Goal: Transaction & Acquisition: Purchase product/service

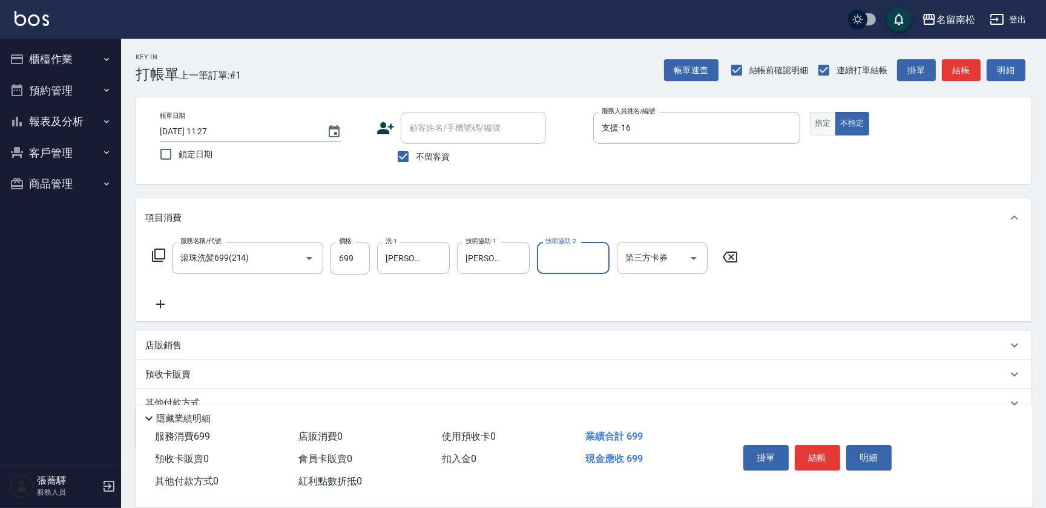
click at [812, 120] on button "指定" at bounding box center [823, 124] width 26 height 24
click at [821, 460] on button "結帳" at bounding box center [816, 457] width 45 height 25
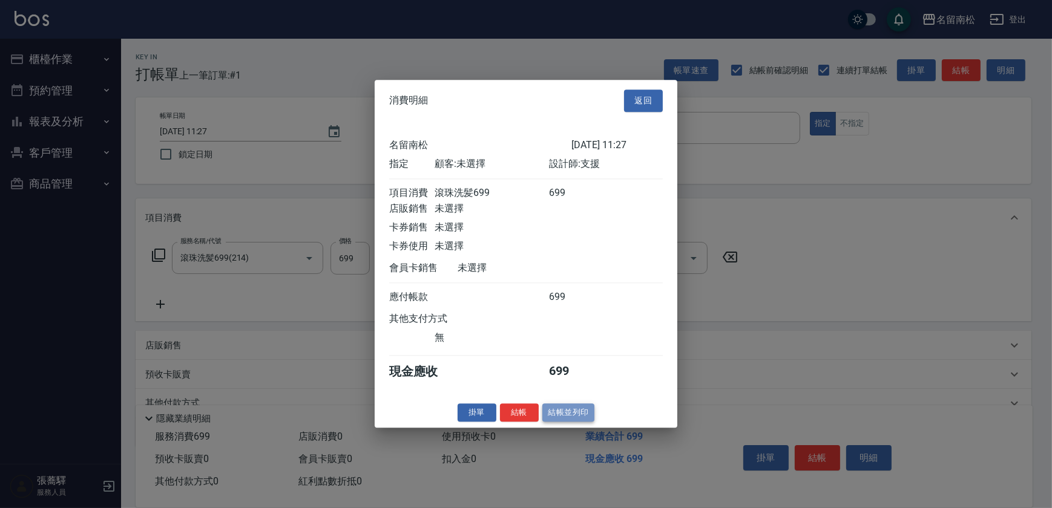
click at [571, 422] on button "結帳並列印" at bounding box center [568, 413] width 53 height 19
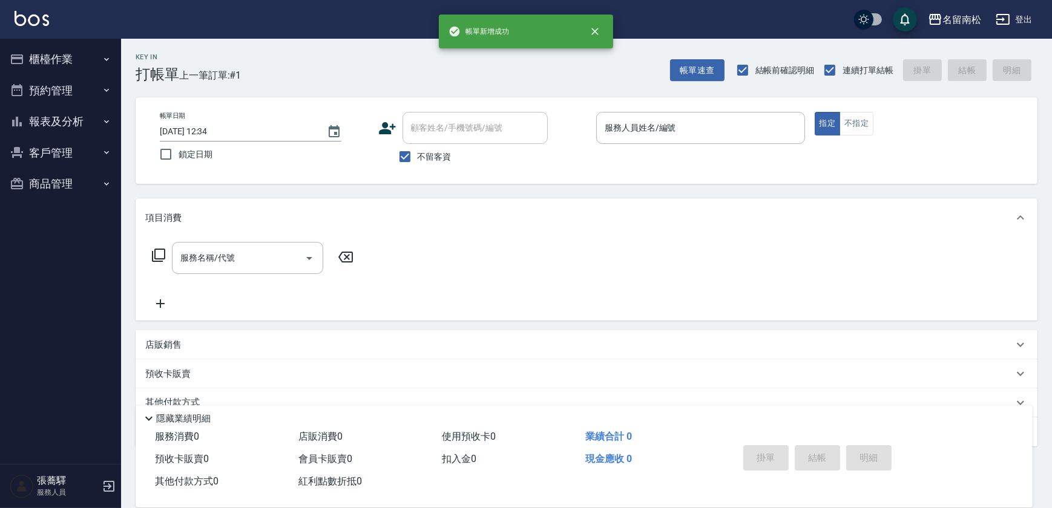
type input "[DATE] 12:34"
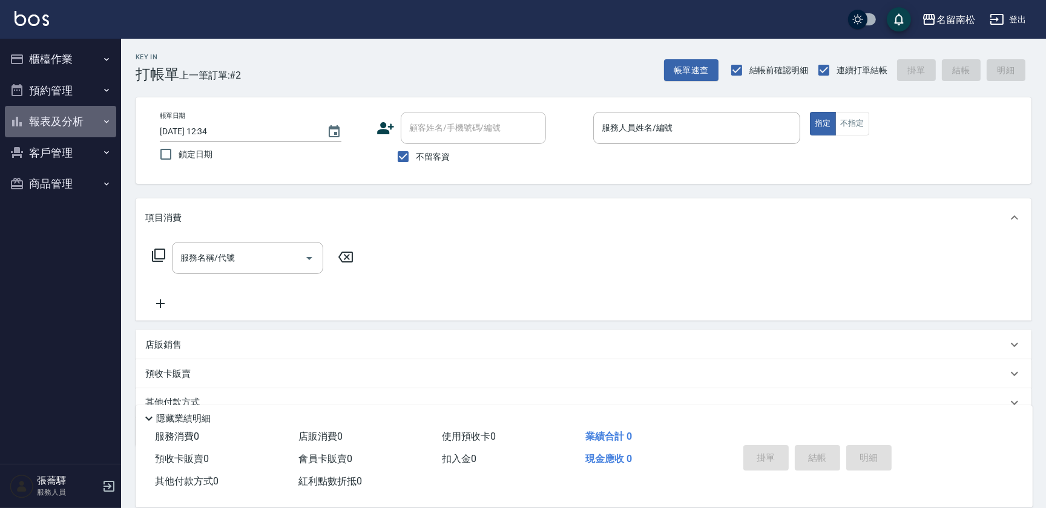
click at [102, 125] on icon "button" at bounding box center [107, 122] width 10 height 10
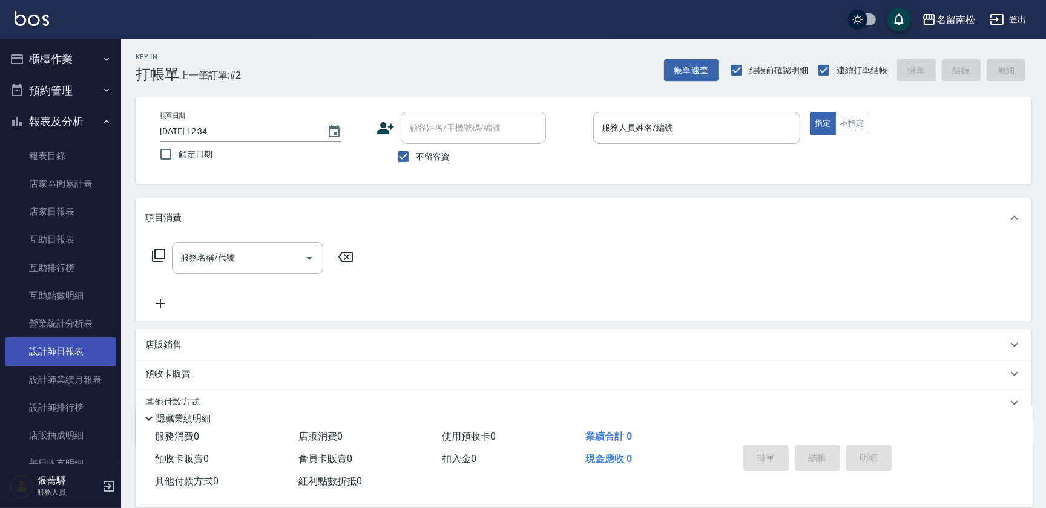
click at [85, 356] on link "設計師日報表" at bounding box center [60, 352] width 111 height 28
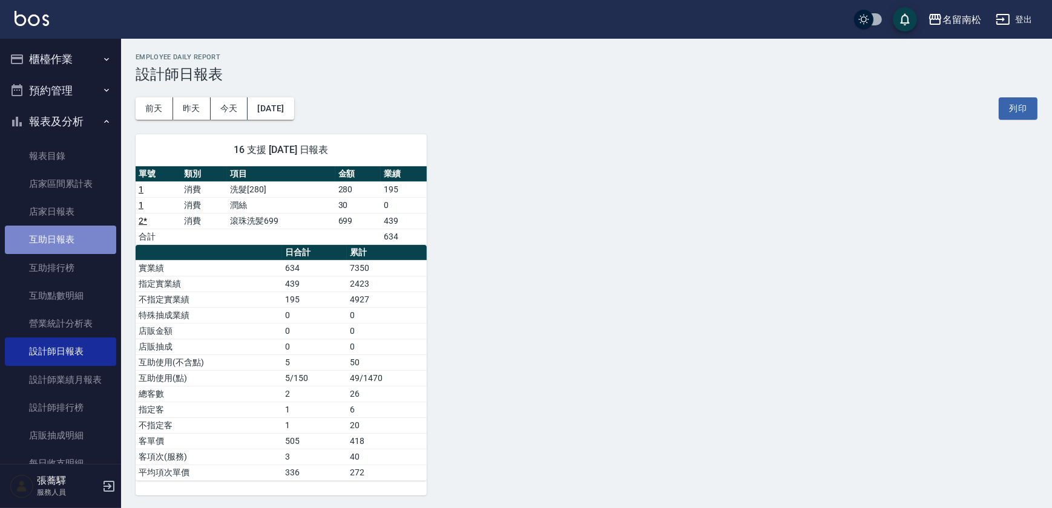
click at [64, 245] on link "互助日報表" at bounding box center [60, 240] width 111 height 28
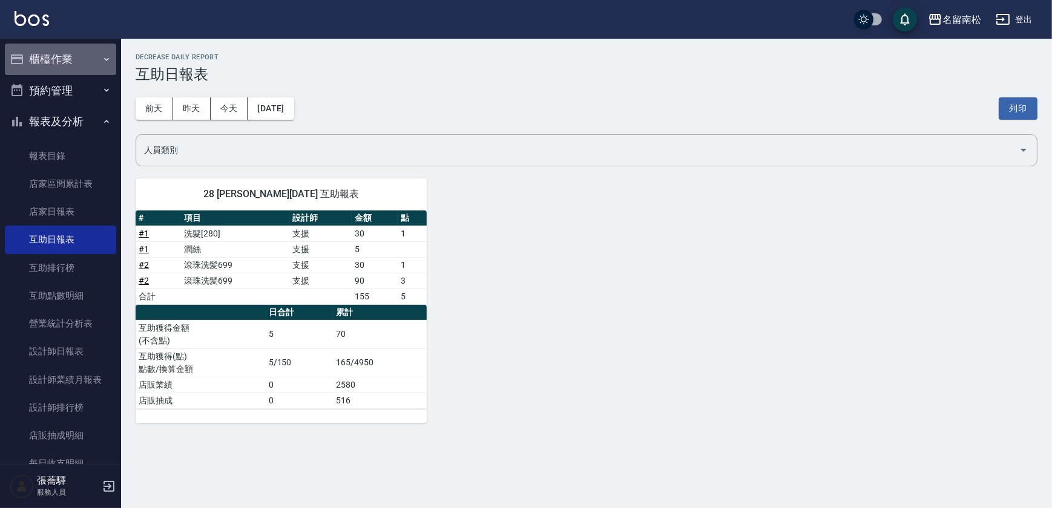
click at [90, 59] on button "櫃檯作業" at bounding box center [60, 59] width 111 height 31
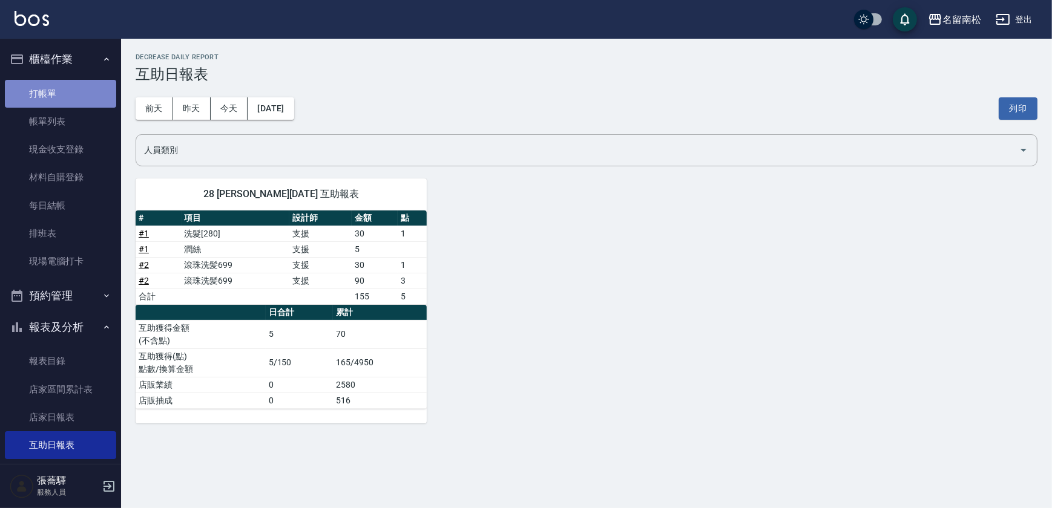
click at [86, 97] on link "打帳單" at bounding box center [60, 94] width 111 height 28
